Goal: Answer question/provide support

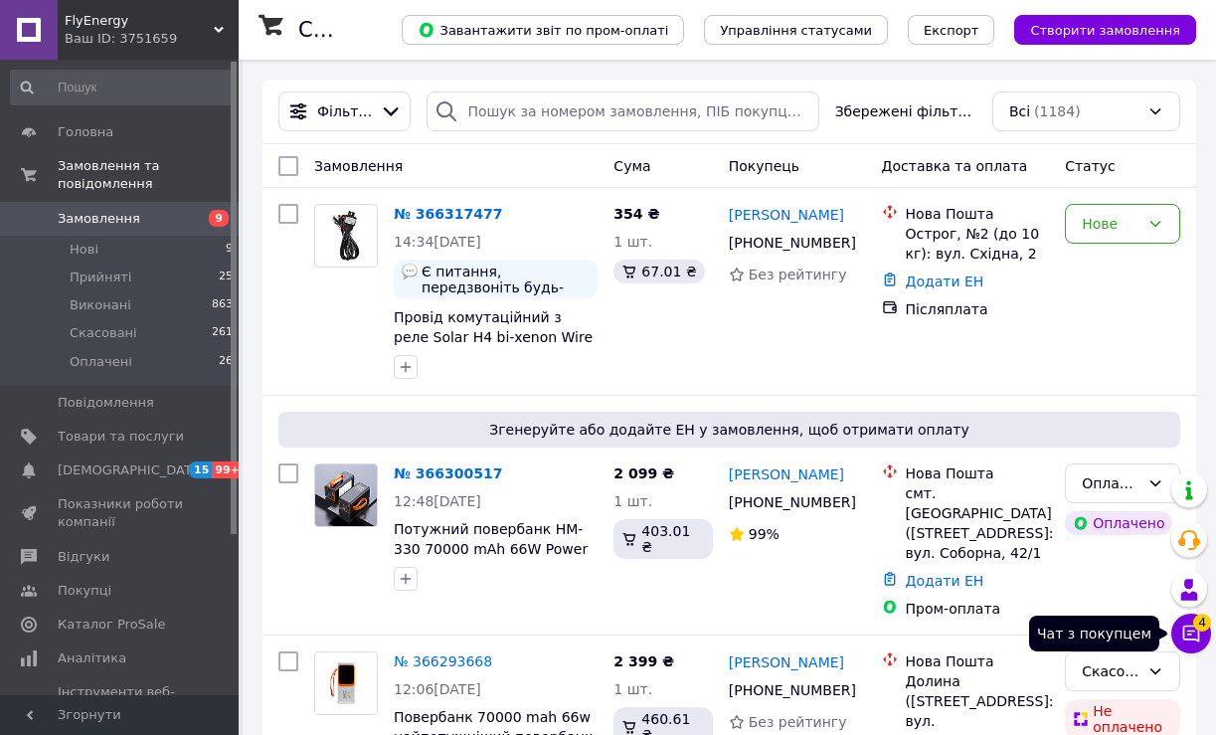
click at [1201, 631] on span "4" at bounding box center [1202, 623] width 18 height 18
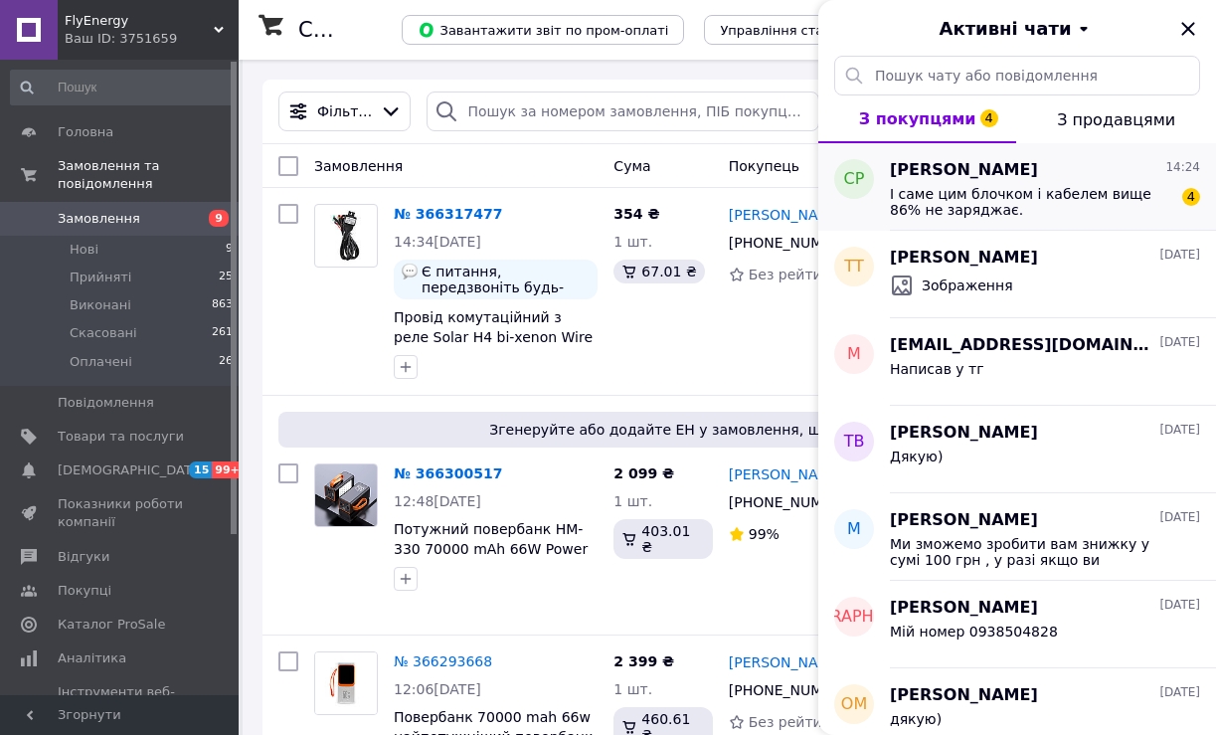
click at [1029, 190] on span "І саме цим блочком і кабелем вище 86% не заряджає." at bounding box center [1031, 202] width 282 height 32
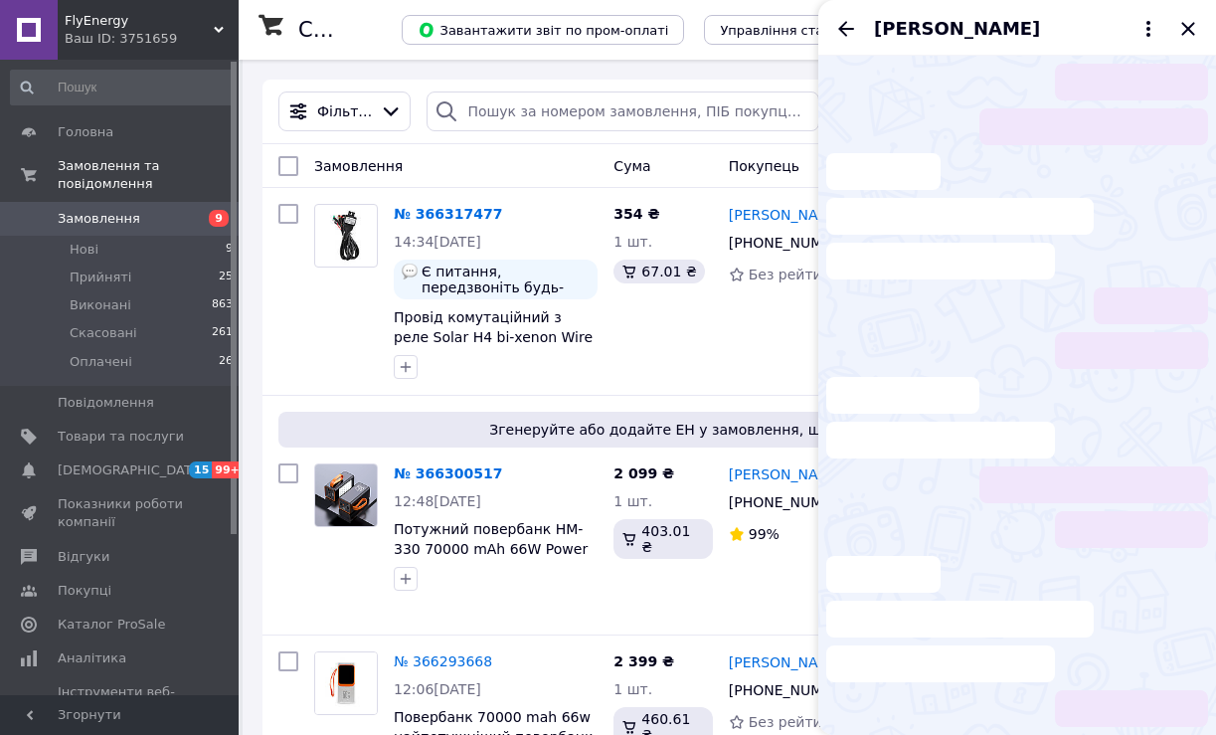
scroll to position [268, 0]
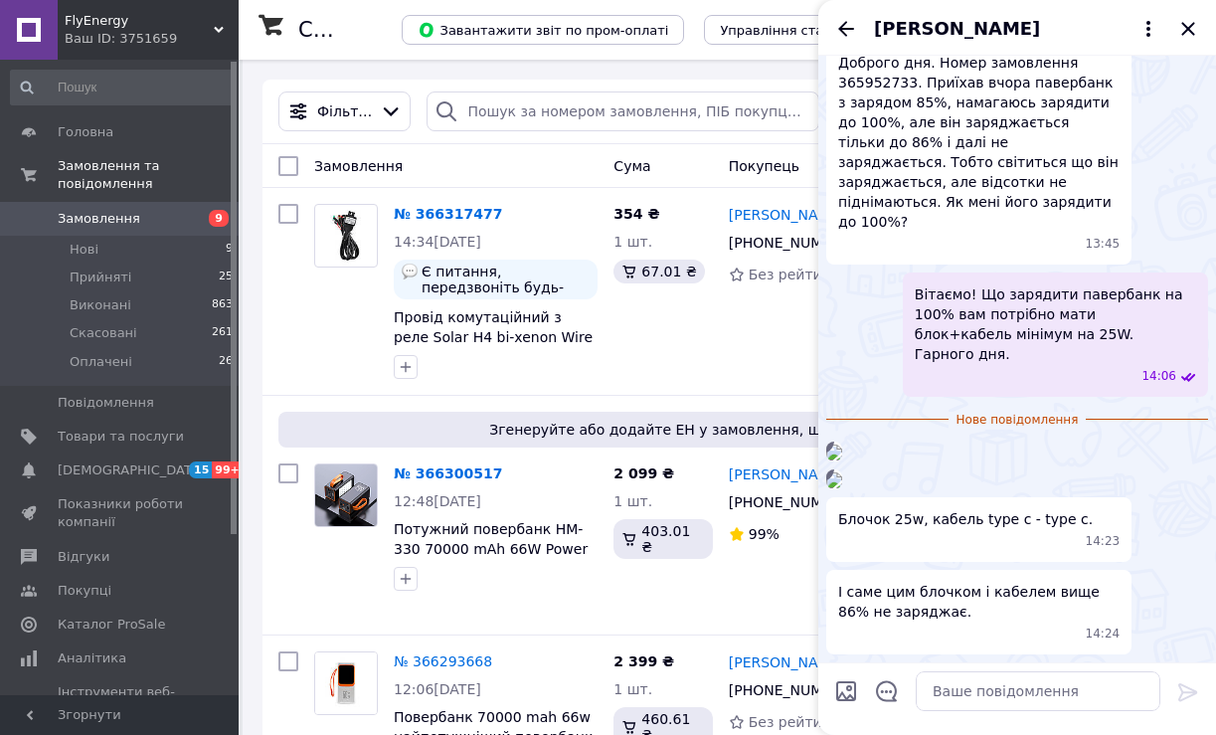
click at [842, 445] on img at bounding box center [834, 453] width 16 height 16
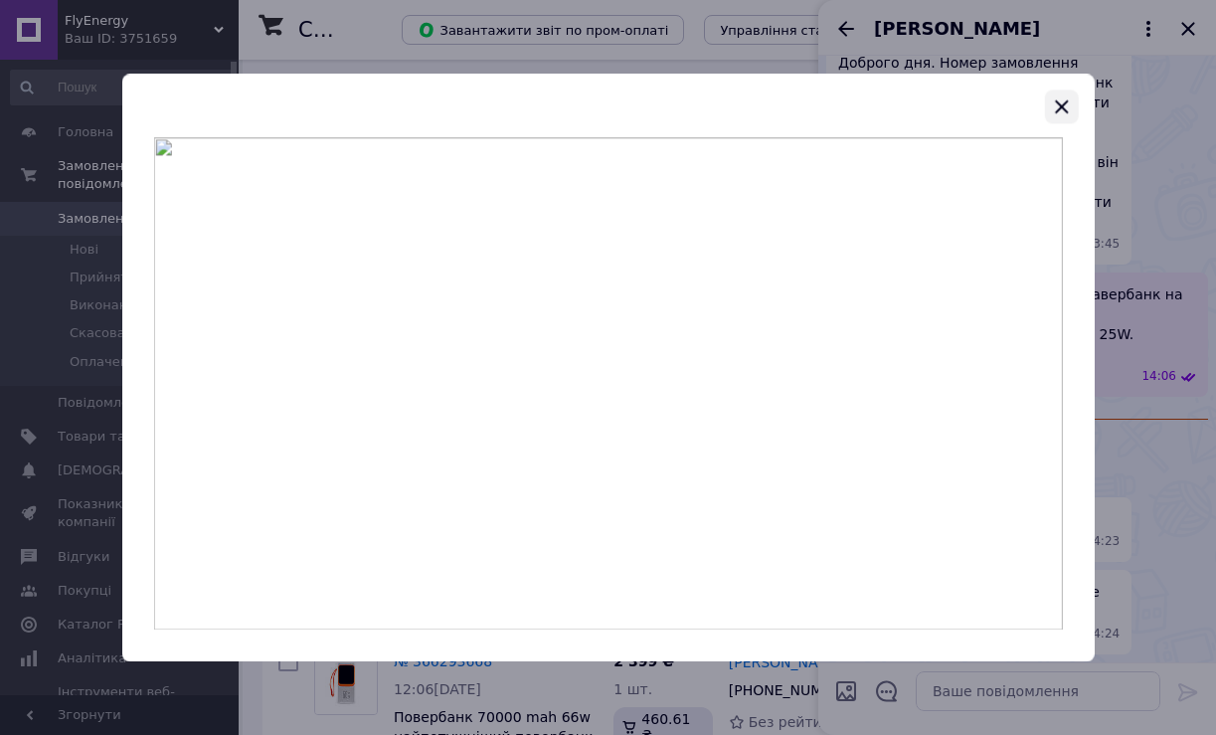
click at [1064, 110] on icon "button" at bounding box center [1062, 106] width 24 height 24
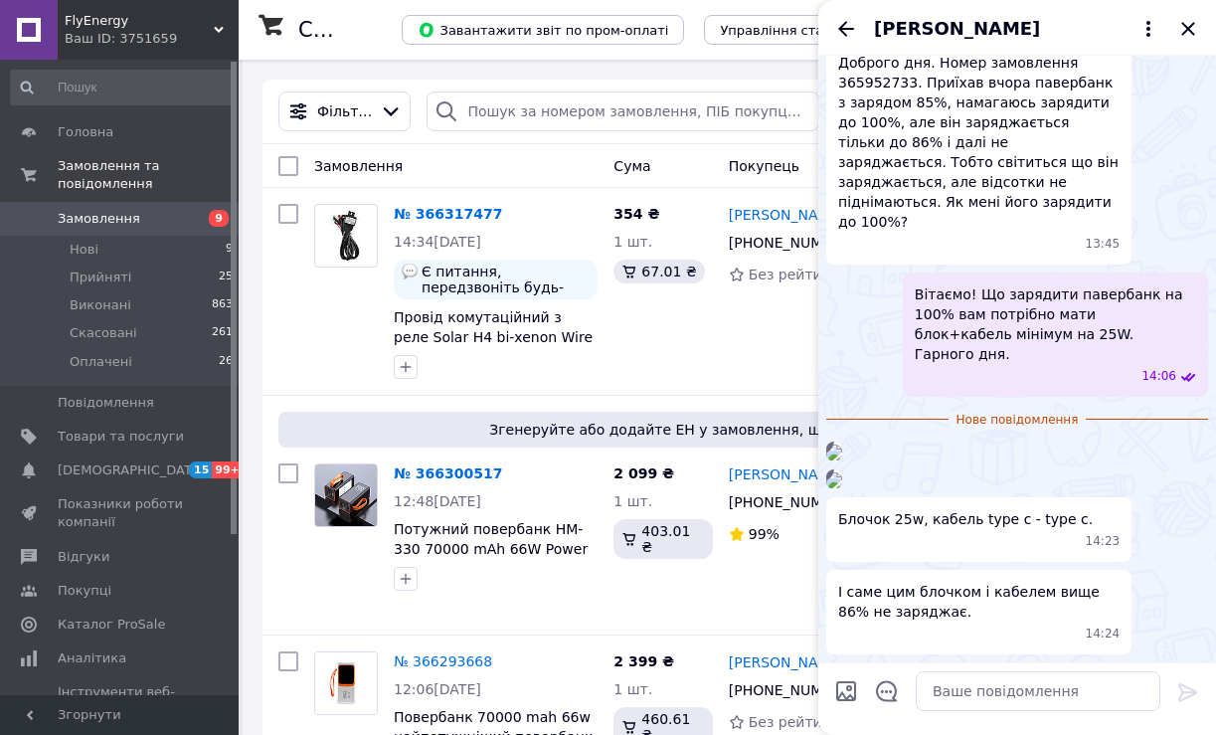
scroll to position [563, 0]
click at [842, 472] on img at bounding box center [834, 480] width 16 height 16
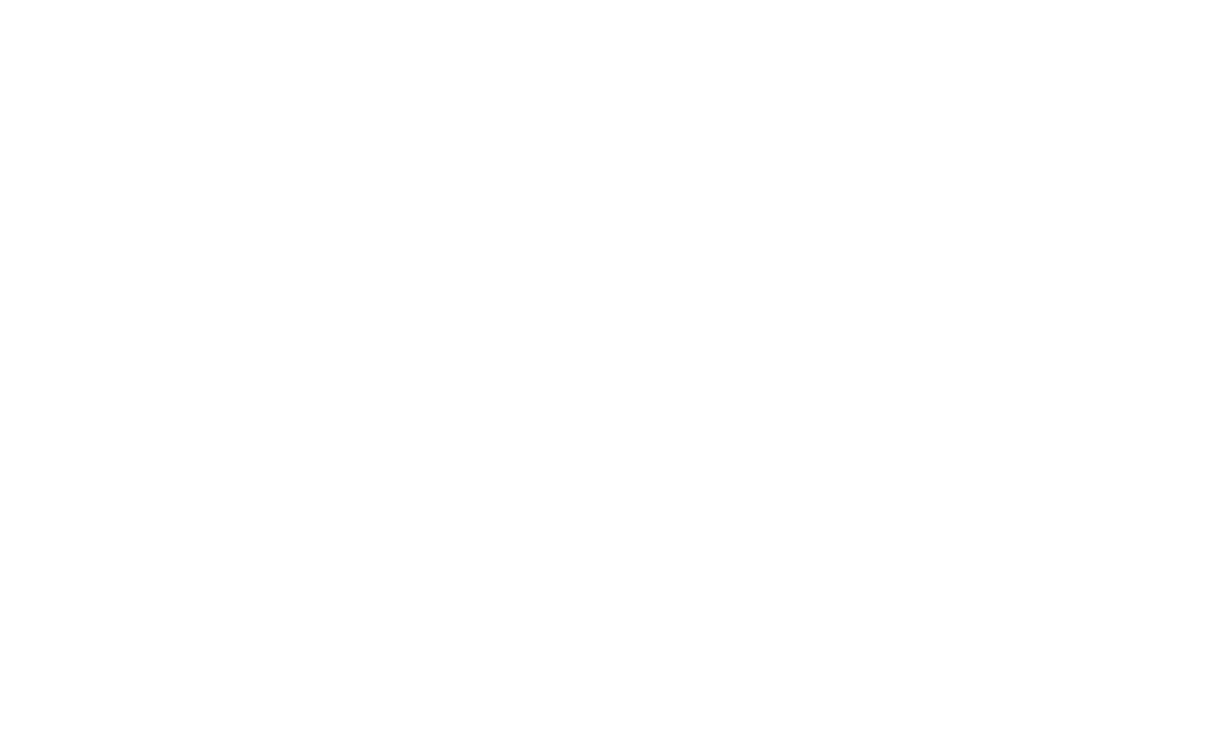
click at [512, 137] on img at bounding box center [607, 383] width 909 height 492
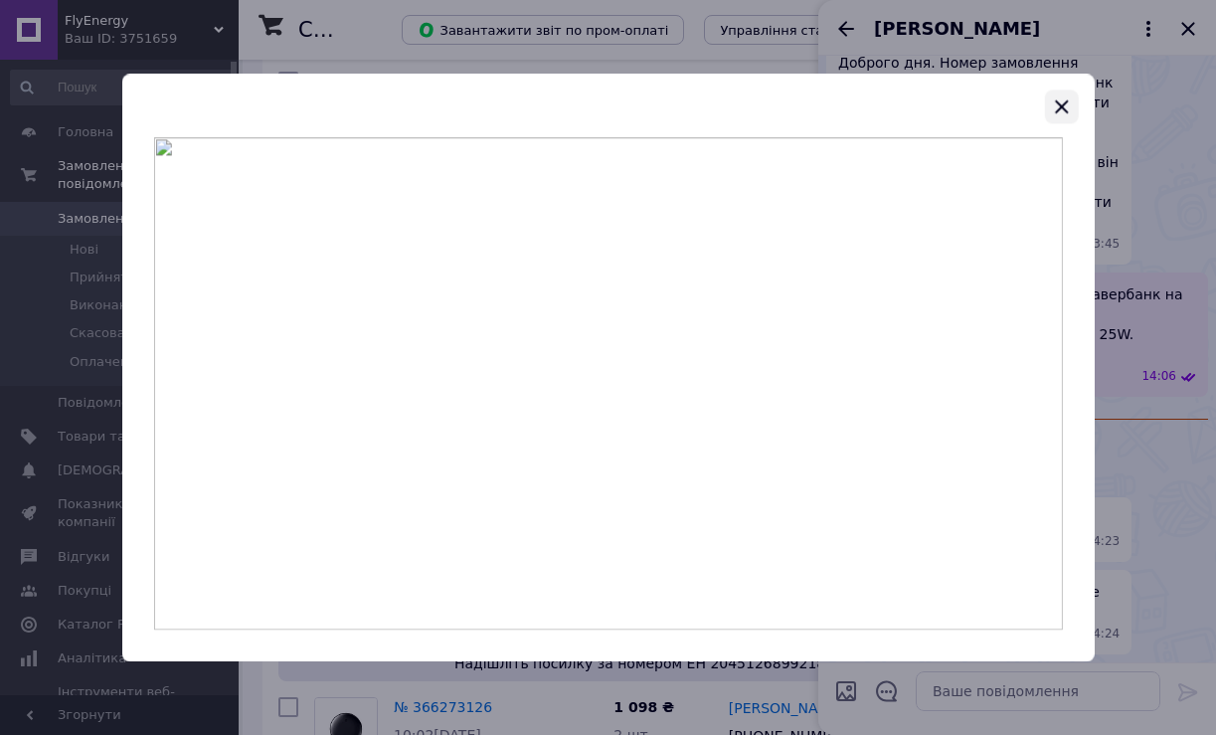
click at [1059, 100] on icon "button" at bounding box center [1062, 106] width 24 height 24
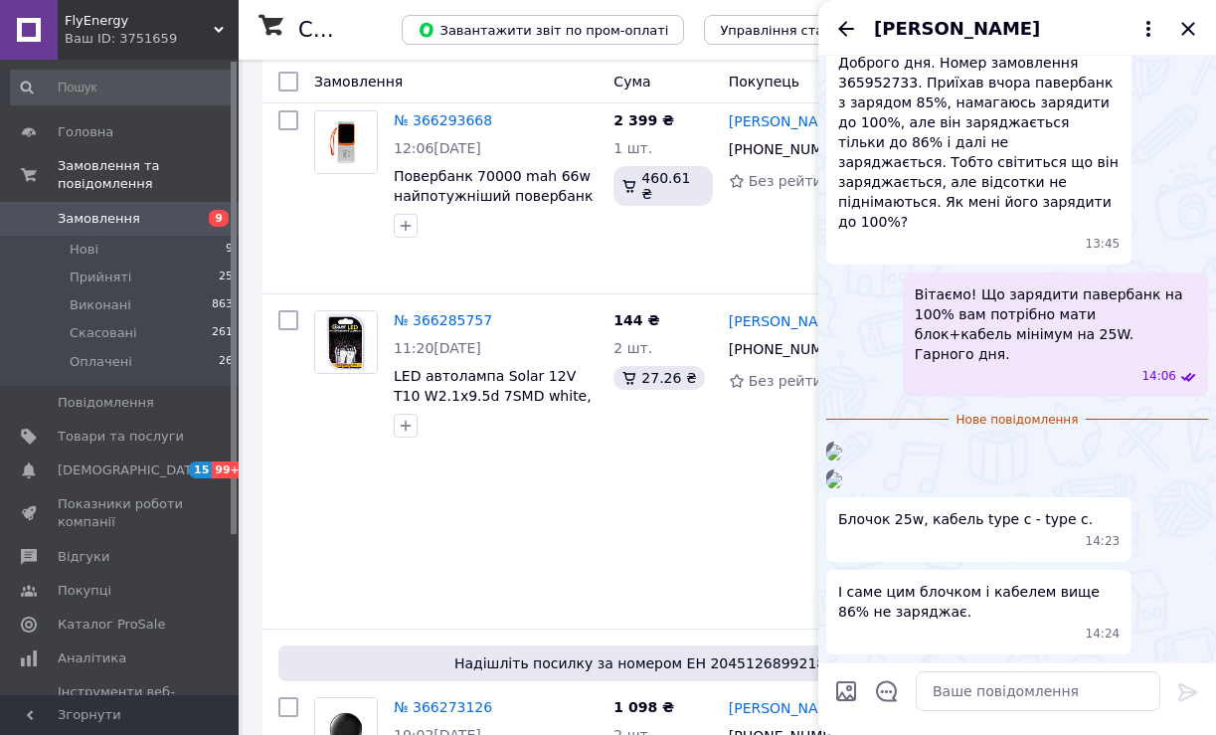
scroll to position [563, 0]
click at [999, 685] on textarea at bounding box center [1038, 691] width 245 height 40
type textarea "м"
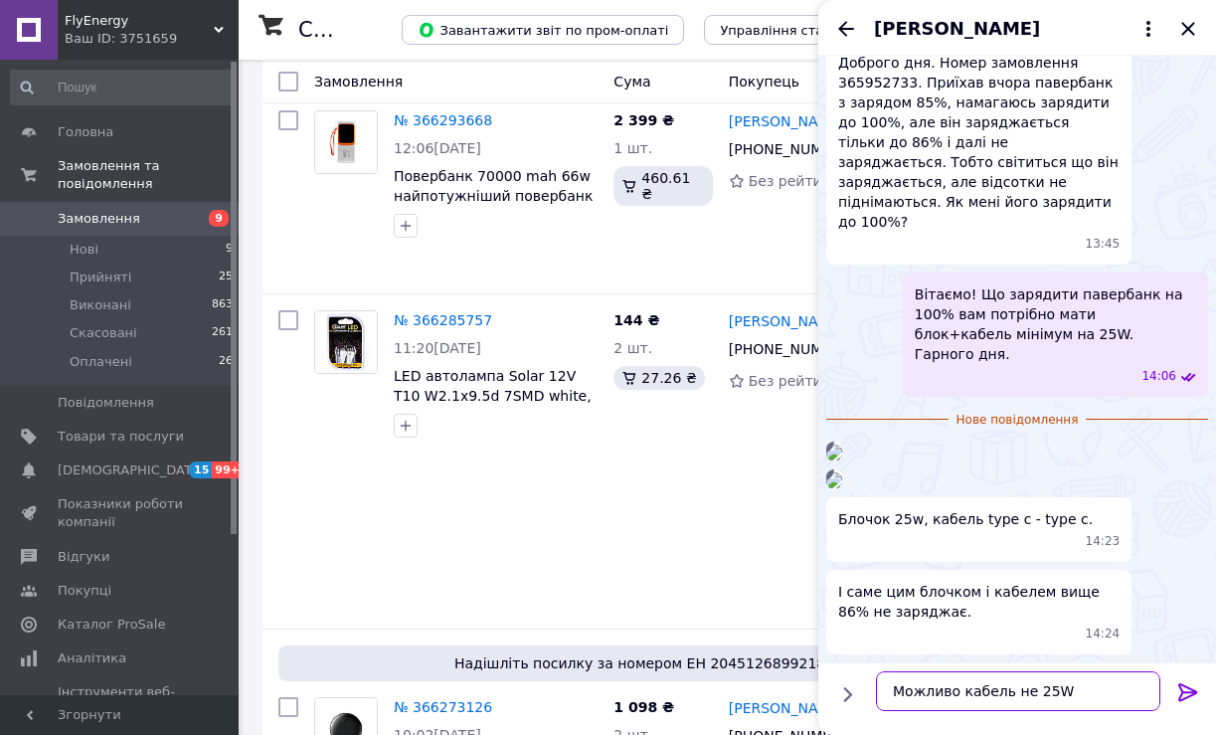
type textarea "Можливо кабель не 25W"
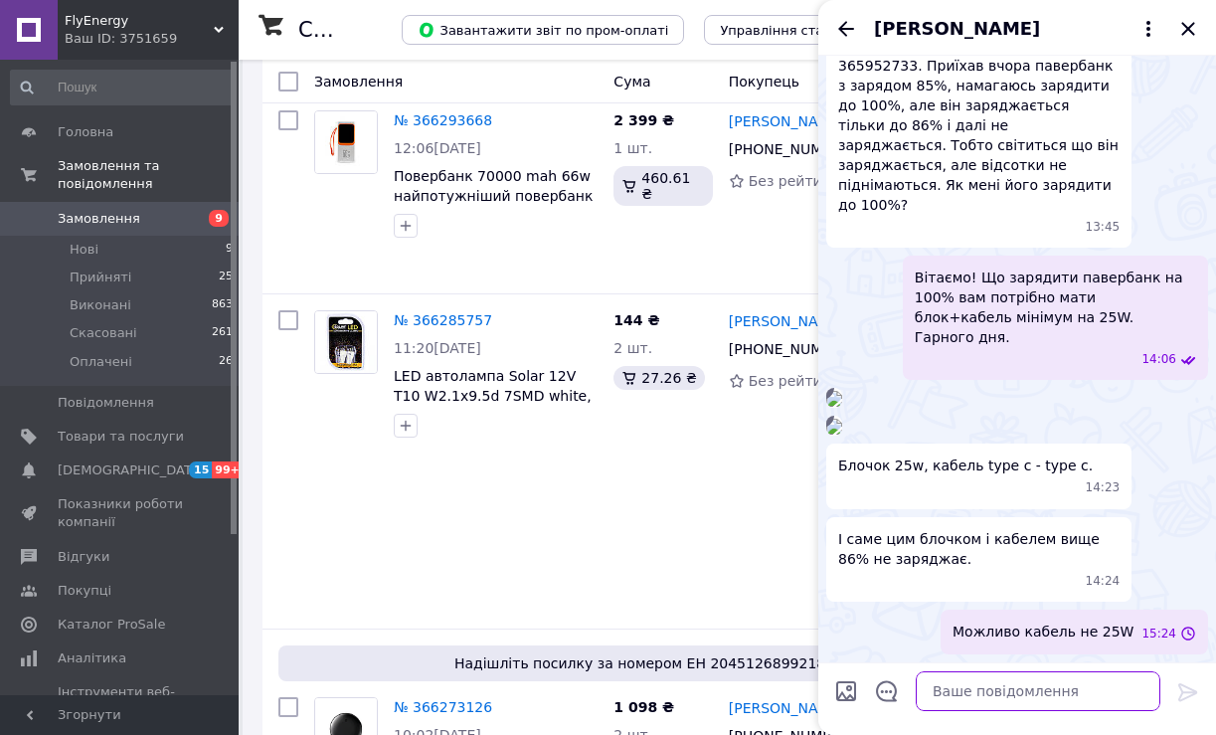
scroll to position [580, 0]
click at [1197, 18] on icon "Закрити" at bounding box center [1188, 29] width 24 height 24
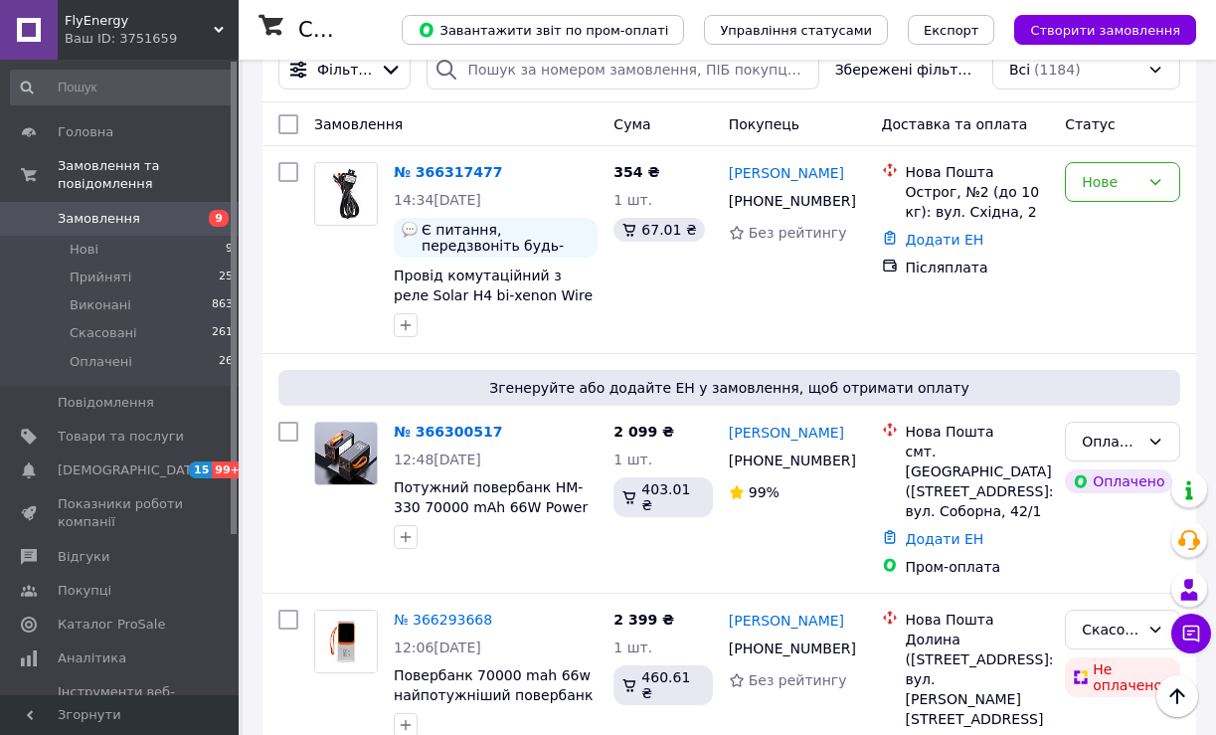
scroll to position [0, 0]
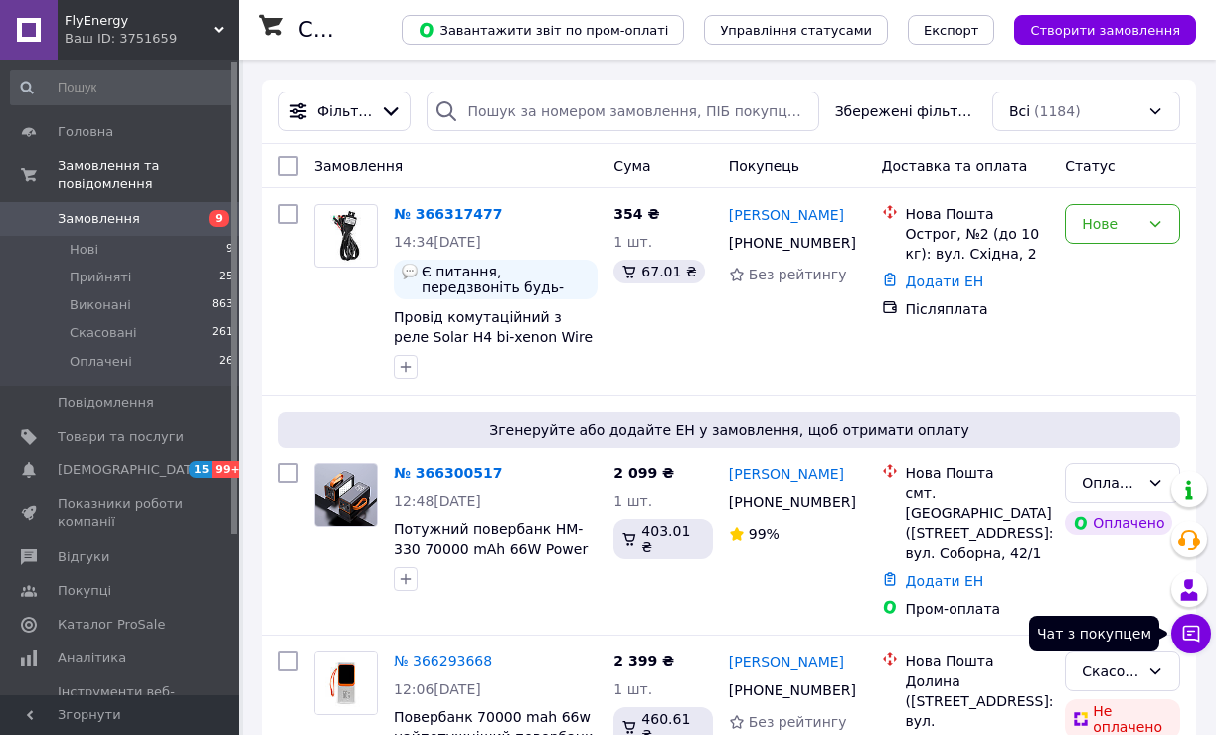
click at [1197, 628] on icon at bounding box center [1191, 634] width 20 height 20
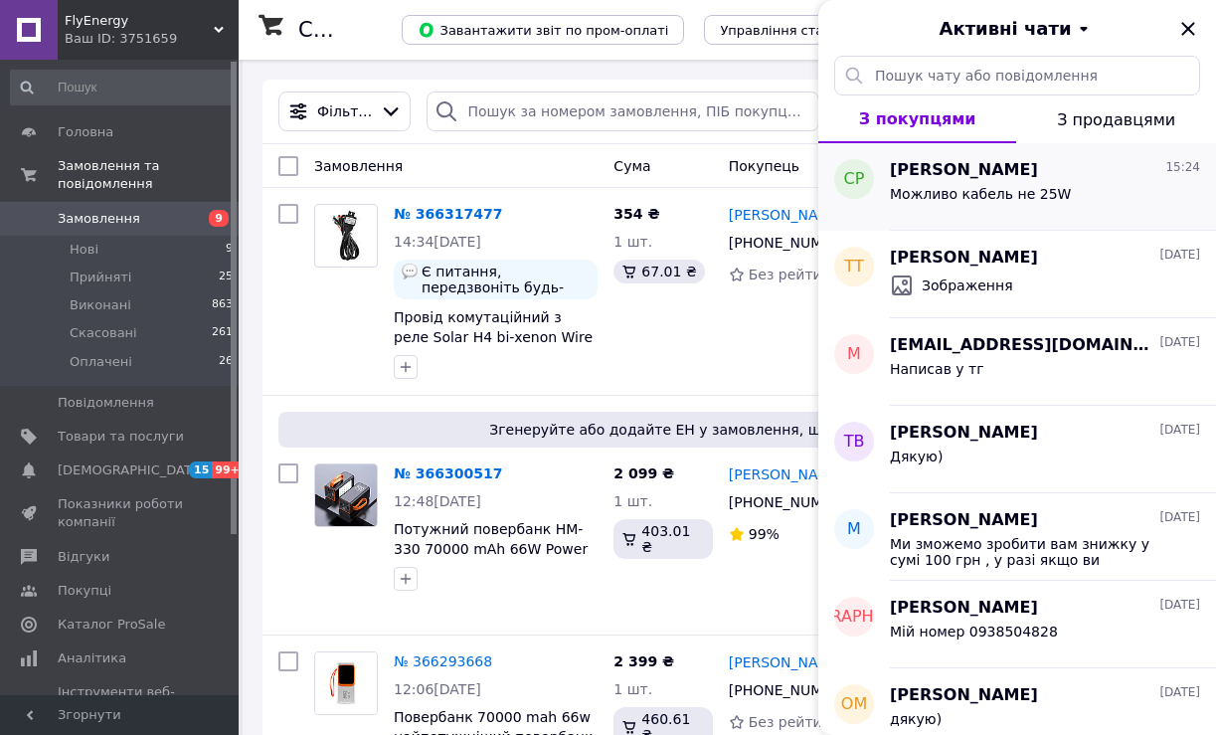
click at [941, 196] on span "Можливо кабель не 25W" at bounding box center [980, 194] width 181 height 16
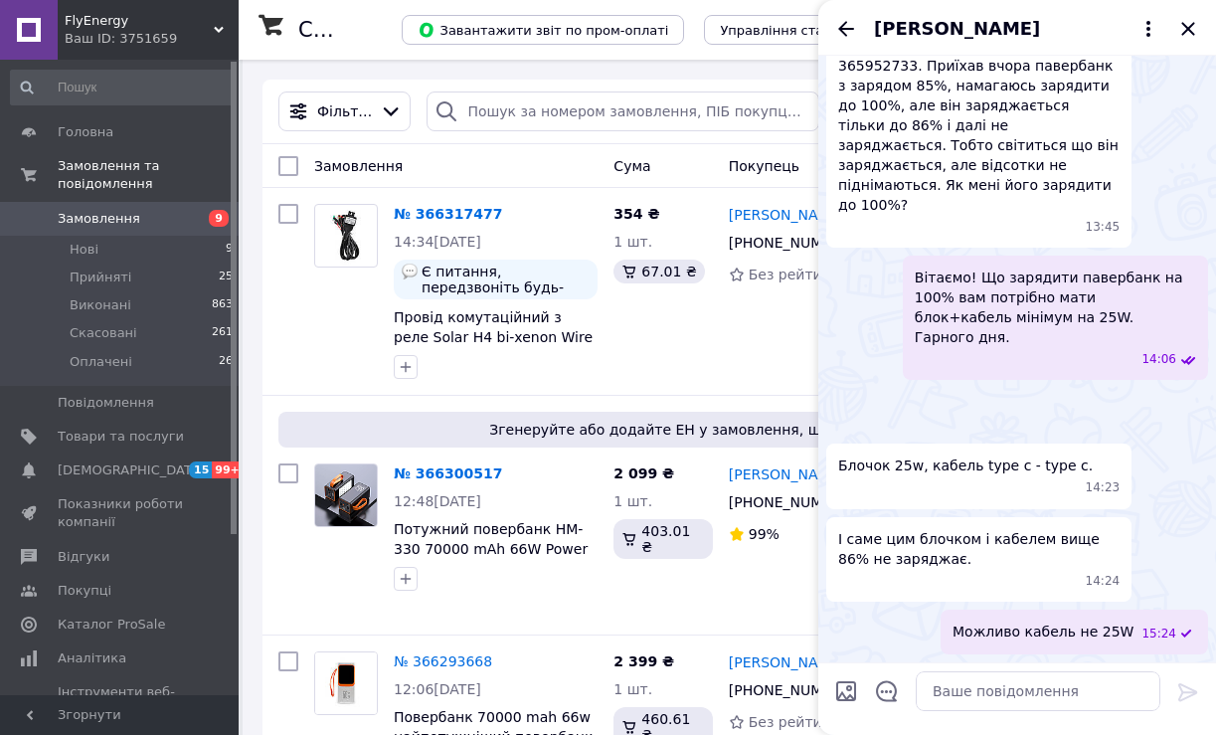
scroll to position [580, 0]
click at [997, 688] on textarea at bounding box center [1038, 691] width 245 height 40
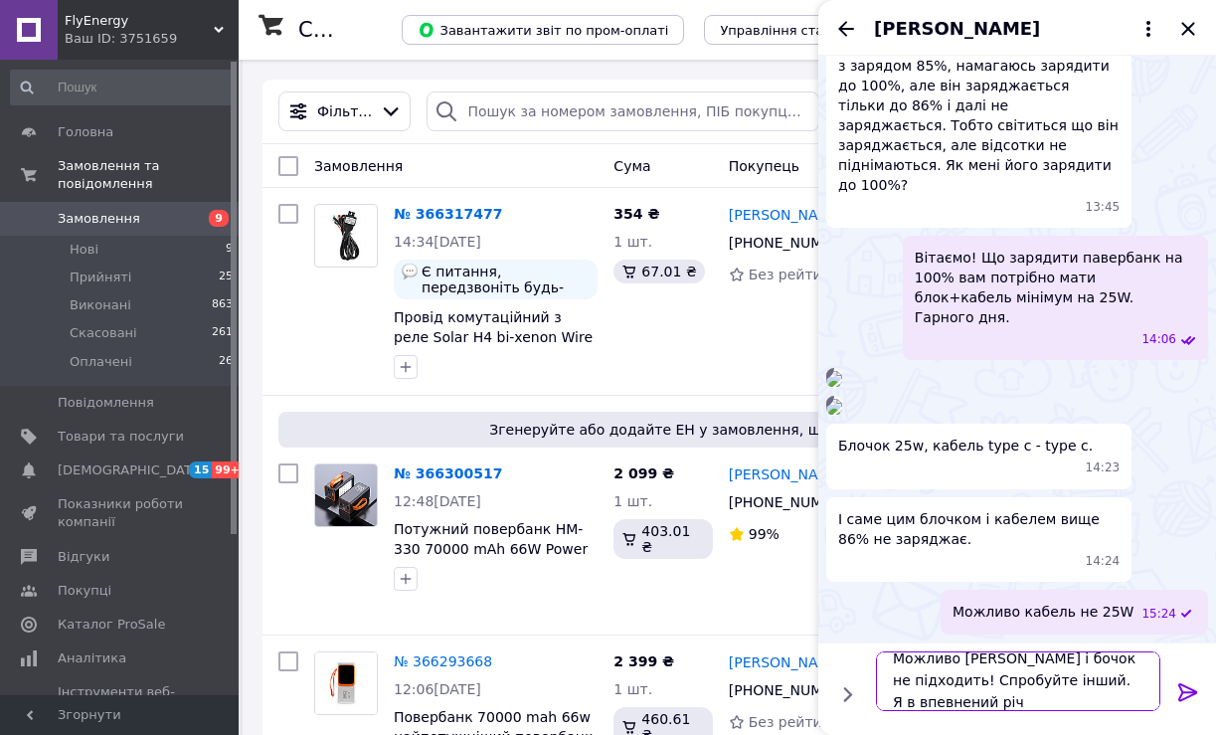
scroll to position [2, 0]
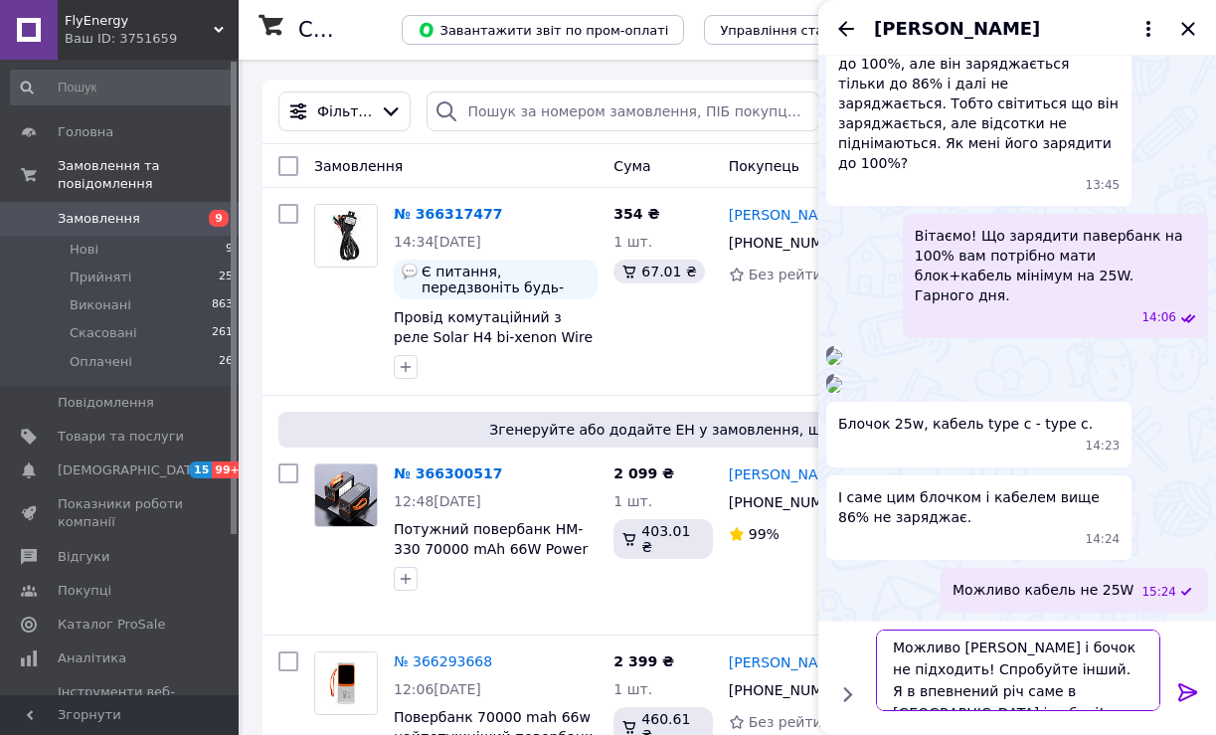
type textarea "Можливо [PERSON_NAME] і бочок не підходить! Спробуйте інший. Я в впевнений річ …"
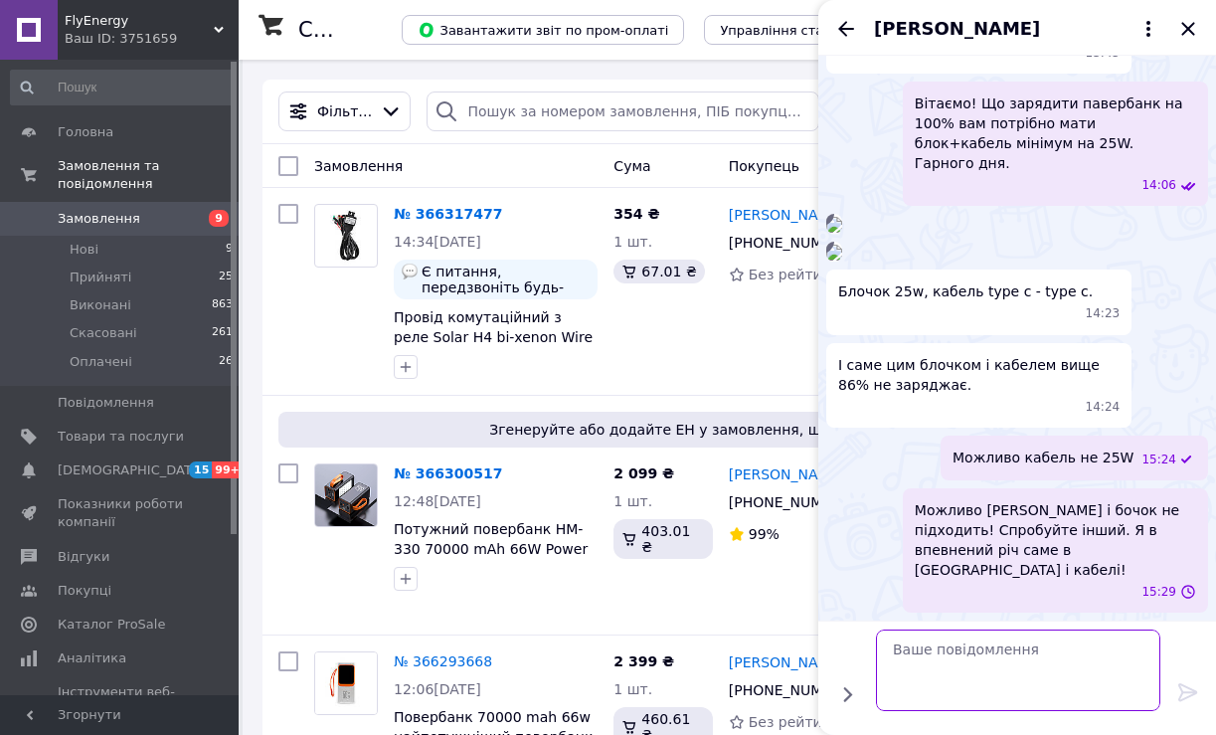
scroll to position [692, 0]
